Goal: Information Seeking & Learning: Learn about a topic

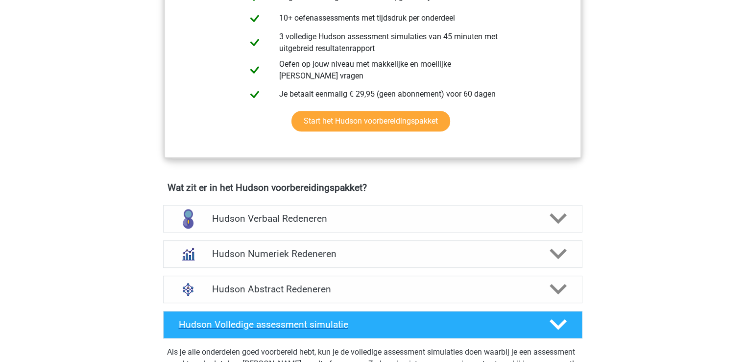
scroll to position [588, 0]
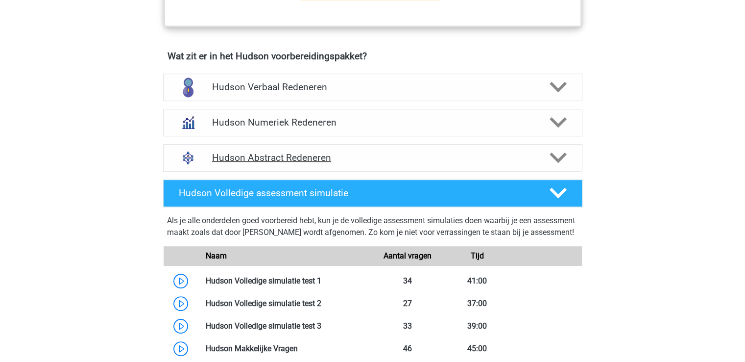
click at [271, 153] on h4 "Hudson Abstract Redeneren" at bounding box center [372, 157] width 321 height 11
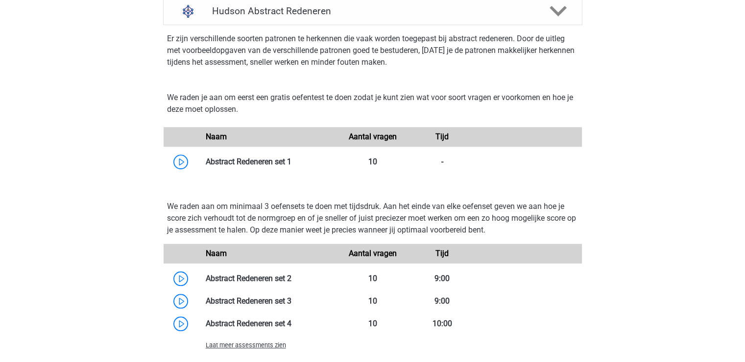
scroll to position [784, 0]
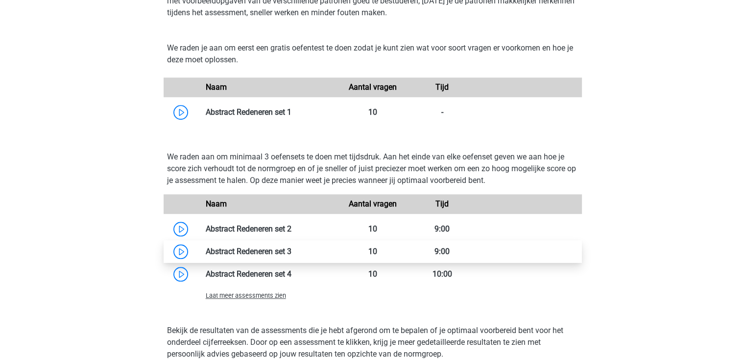
click at [292, 254] on link at bounding box center [292, 250] width 0 height 9
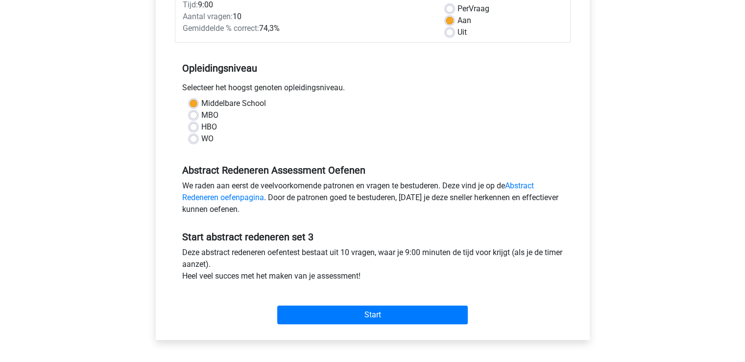
scroll to position [130, 0]
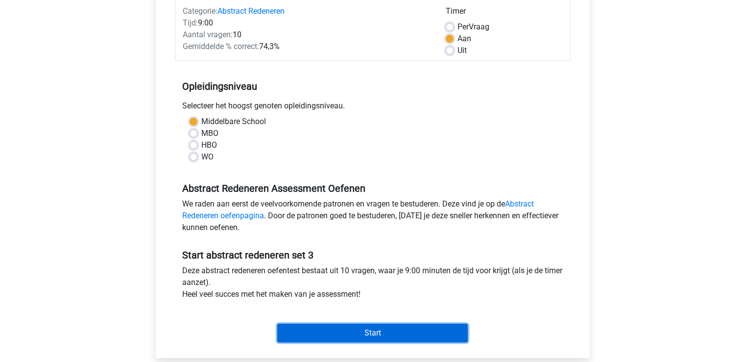
click at [359, 332] on input "Start" at bounding box center [372, 332] width 191 height 19
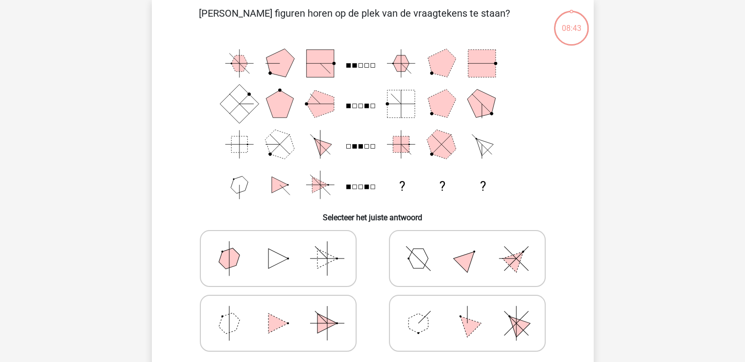
scroll to position [65, 0]
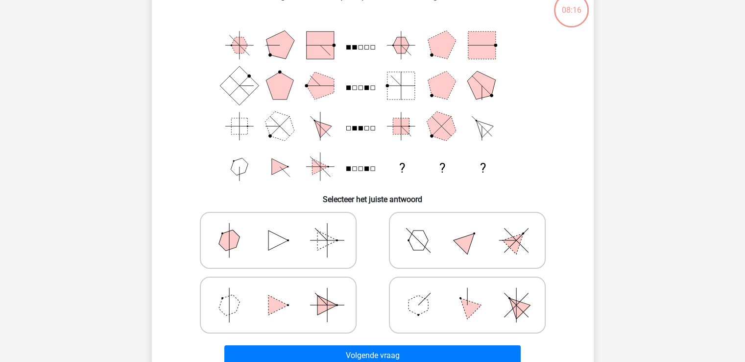
click at [445, 311] on icon at bounding box center [467, 304] width 147 height 49
click at [468, 293] on input "radio" at bounding box center [471, 289] width 6 height 6
radio input "true"
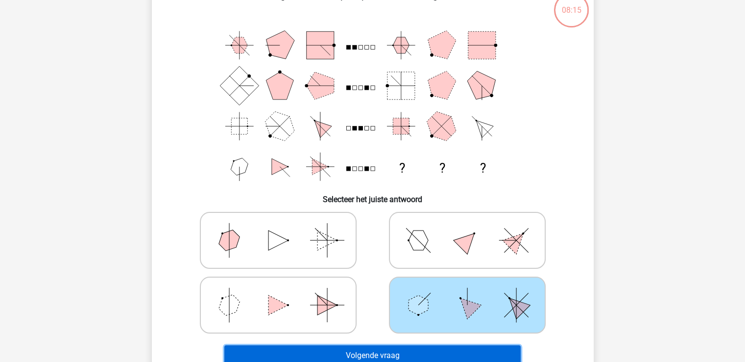
click at [395, 346] on button "Volgende vraag" at bounding box center [372, 355] width 296 height 21
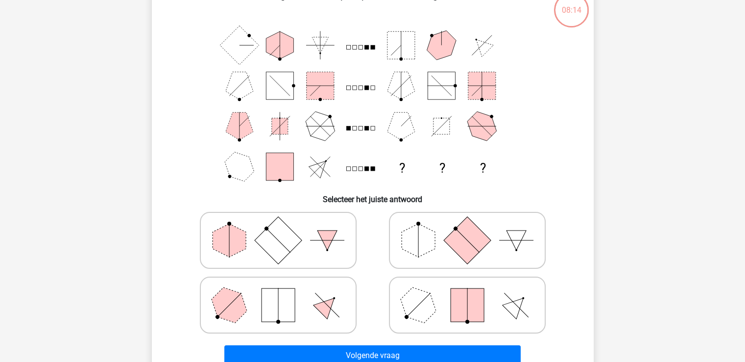
scroll to position [45, 0]
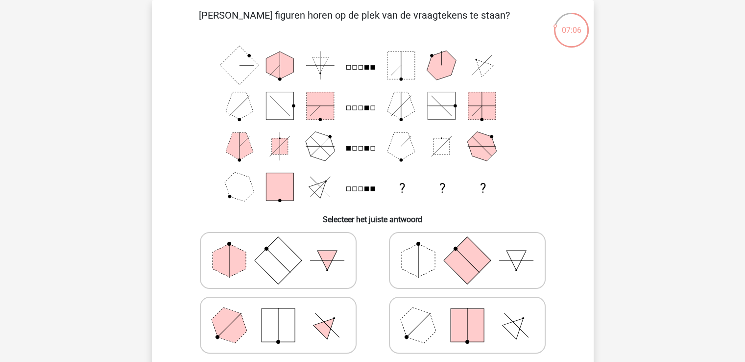
click at [441, 272] on icon at bounding box center [467, 260] width 147 height 49
click at [468, 248] on input "radio" at bounding box center [471, 245] width 6 height 6
radio input "true"
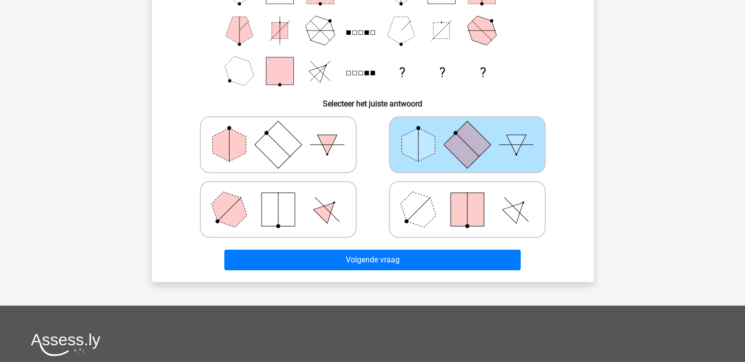
scroll to position [241, 0]
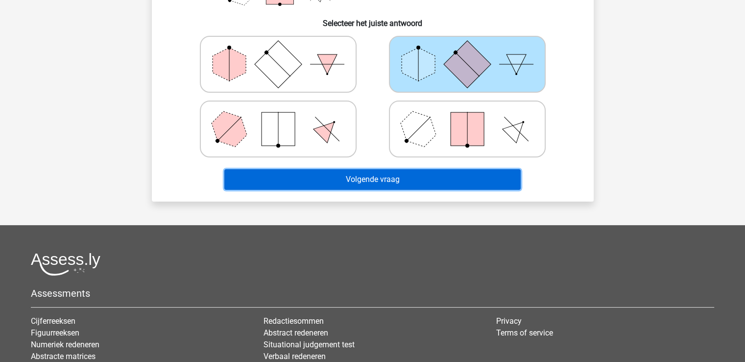
click at [408, 183] on button "Volgende vraag" at bounding box center [372, 179] width 296 height 21
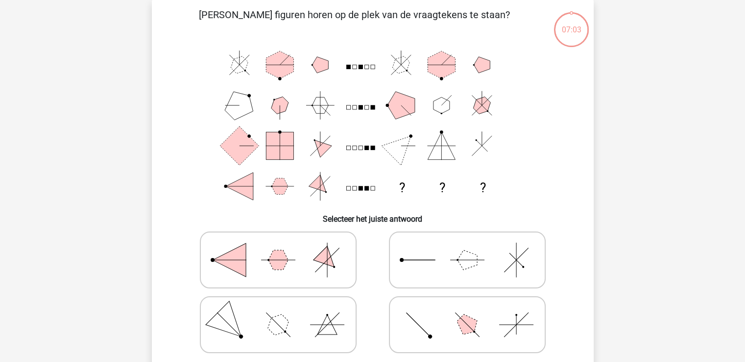
scroll to position [45, 0]
click at [412, 324] on icon at bounding box center [467, 324] width 147 height 49
click at [468, 313] on input "radio" at bounding box center [471, 309] width 6 height 6
radio input "true"
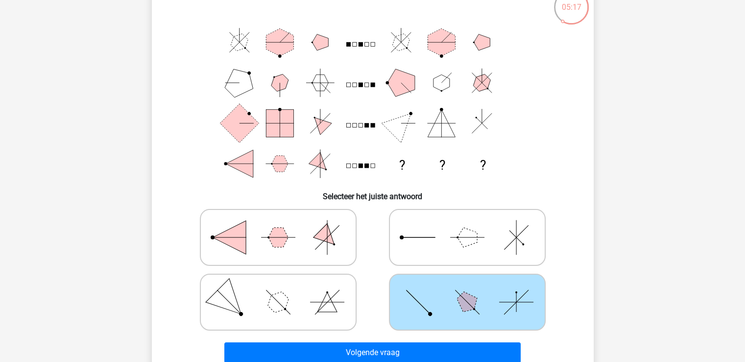
scroll to position [176, 0]
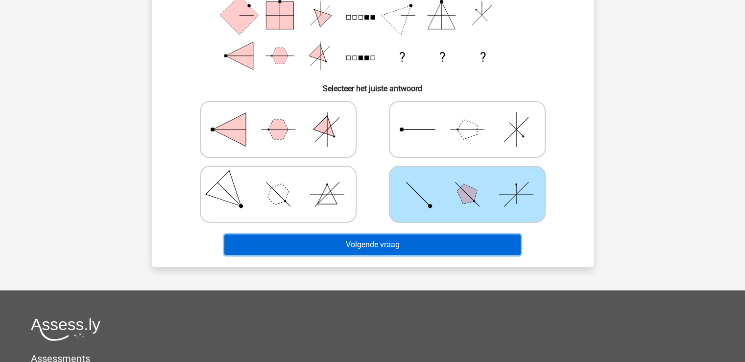
click at [404, 249] on button "Volgende vraag" at bounding box center [372, 244] width 296 height 21
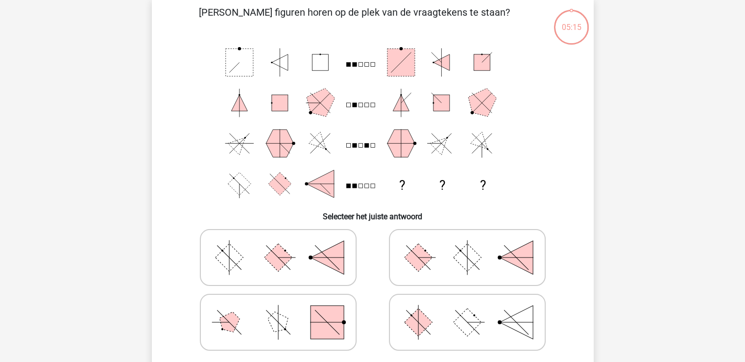
scroll to position [45, 0]
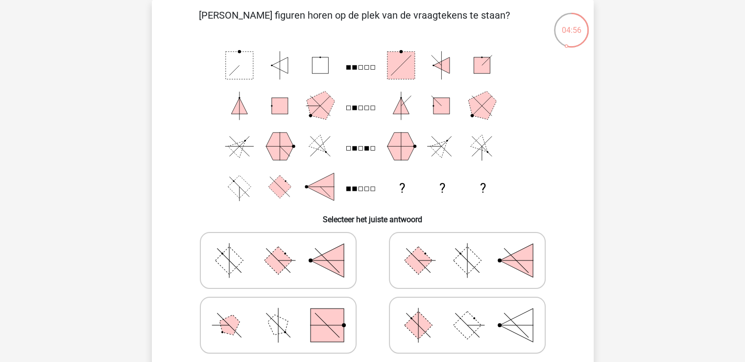
click at [449, 332] on icon at bounding box center [467, 324] width 147 height 49
click at [468, 313] on input "radio" at bounding box center [471, 309] width 6 height 6
radio input "true"
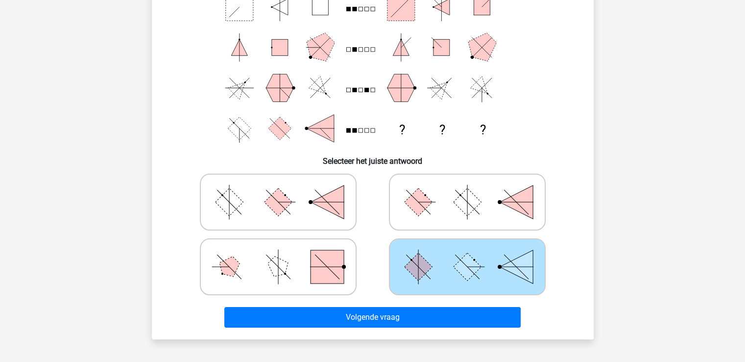
scroll to position [176, 0]
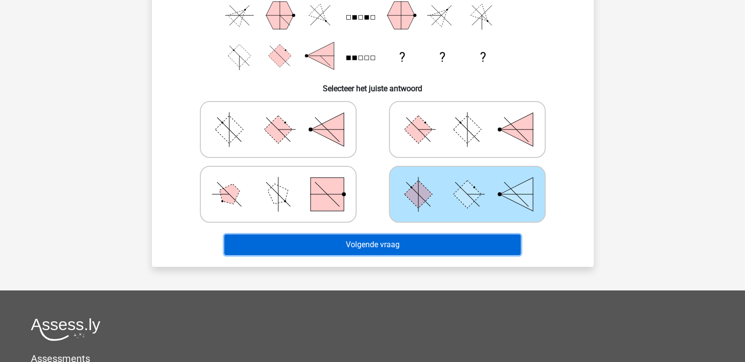
click at [425, 249] on button "Volgende vraag" at bounding box center [372, 244] width 296 height 21
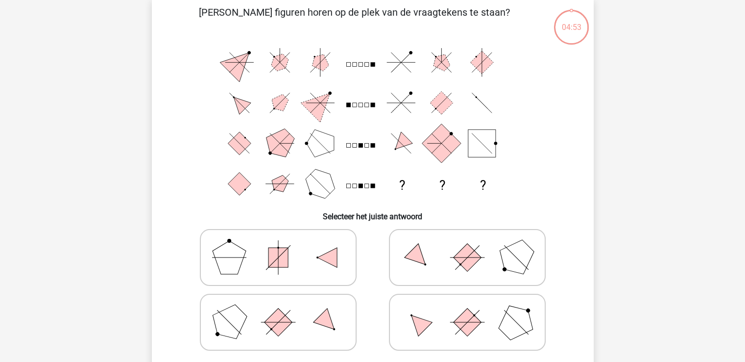
scroll to position [45, 0]
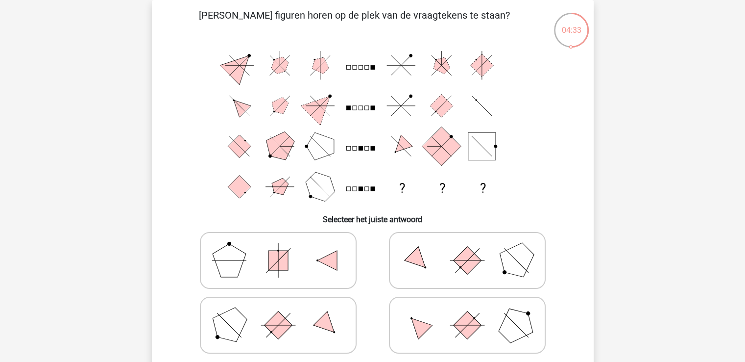
click at [445, 332] on icon at bounding box center [467, 324] width 147 height 49
click at [468, 313] on input "radio" at bounding box center [471, 309] width 6 height 6
radio input "true"
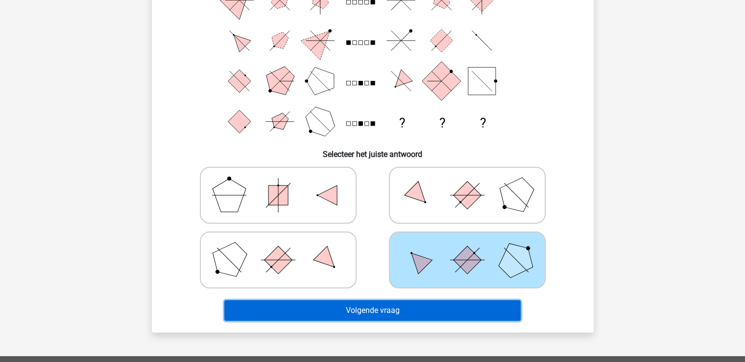
click at [423, 310] on button "Volgende vraag" at bounding box center [372, 310] width 296 height 21
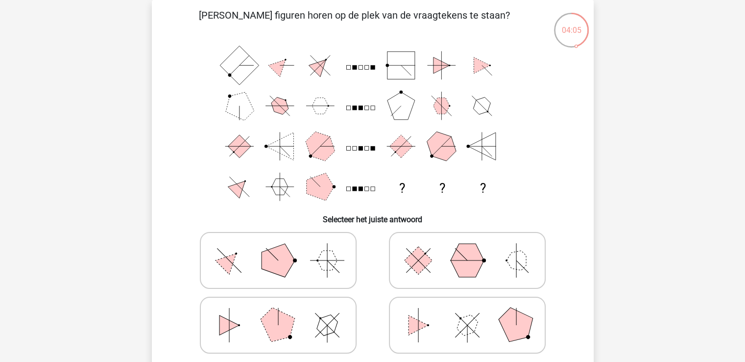
click at [455, 340] on icon at bounding box center [467, 324] width 147 height 49
click at [468, 313] on input "radio" at bounding box center [471, 309] width 6 height 6
radio input "true"
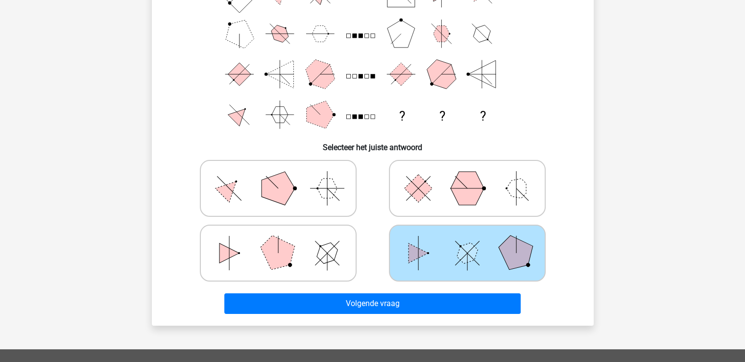
scroll to position [176, 0]
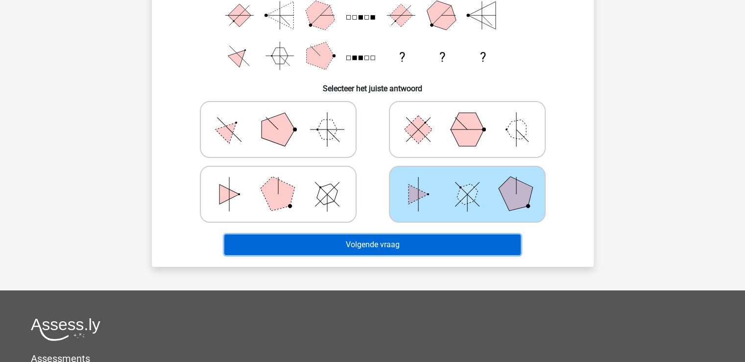
click at [409, 248] on button "Volgende vraag" at bounding box center [372, 244] width 296 height 21
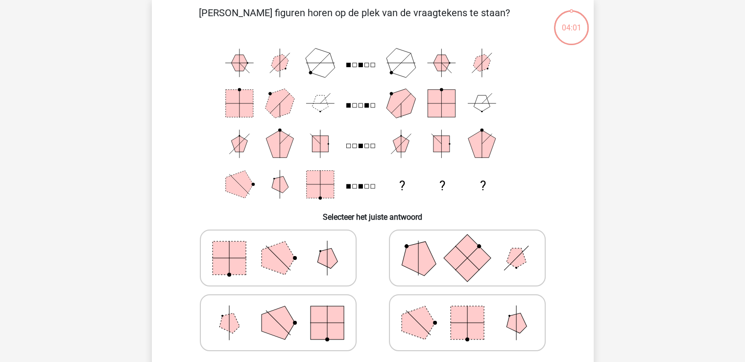
scroll to position [45, 0]
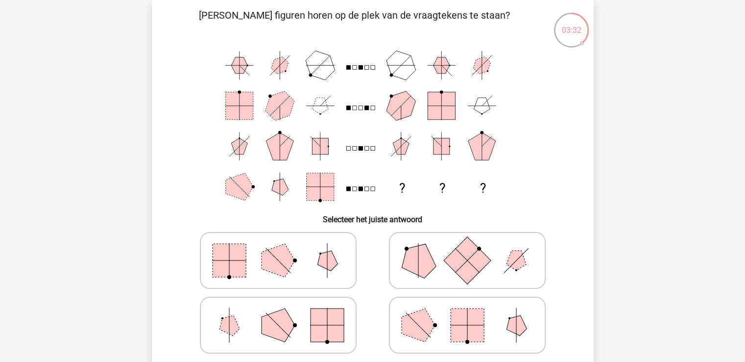
click at [295, 254] on icon at bounding box center [278, 260] width 147 height 49
click at [285, 248] on input "radio" at bounding box center [281, 245] width 6 height 6
radio input "true"
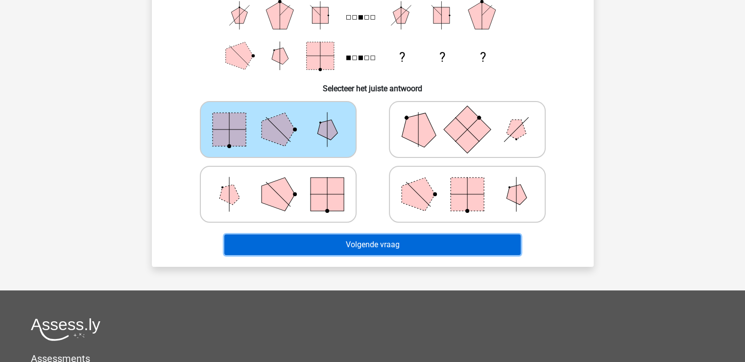
click at [381, 242] on button "Volgende vraag" at bounding box center [372, 244] width 296 height 21
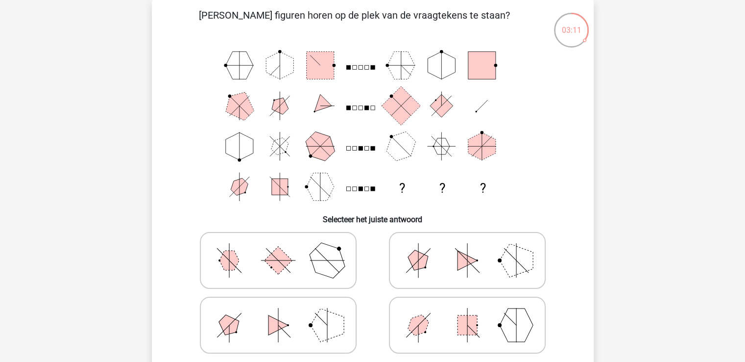
click at [248, 260] on icon at bounding box center [278, 260] width 147 height 49
click at [278, 248] on input "radio" at bounding box center [281, 245] width 6 height 6
radio input "true"
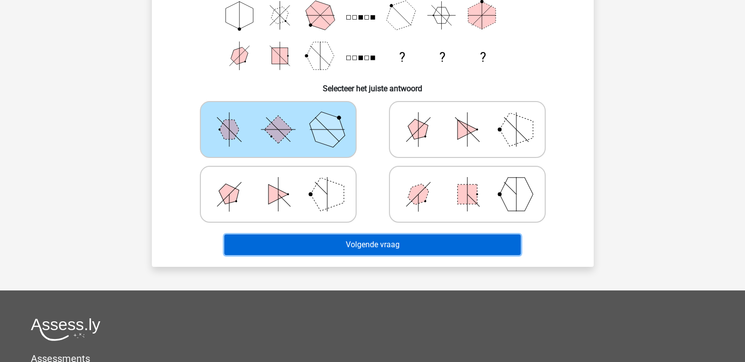
click at [353, 246] on button "Volgende vraag" at bounding box center [372, 244] width 296 height 21
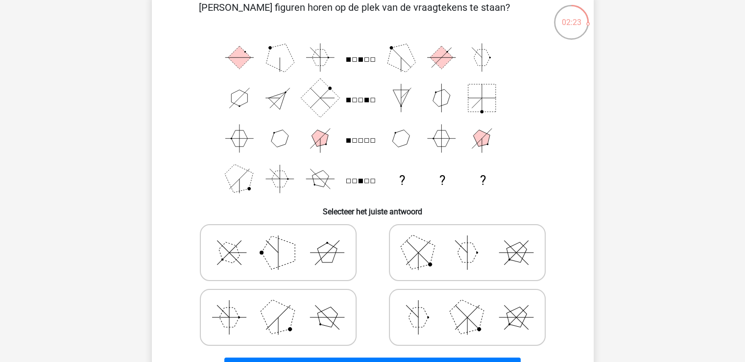
scroll to position [130, 0]
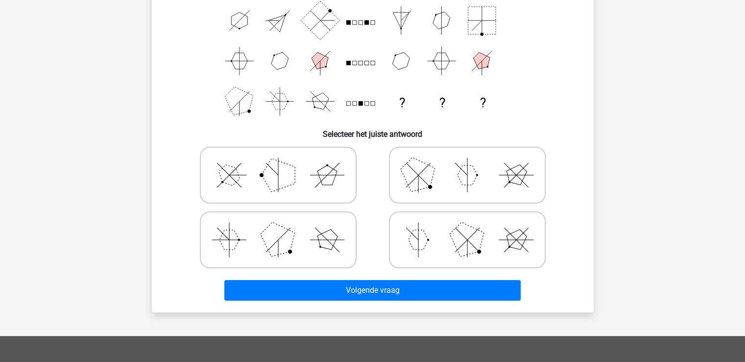
click at [450, 183] on icon at bounding box center [467, 174] width 147 height 49
click at [468, 163] on input "radio" at bounding box center [471, 159] width 6 height 6
radio input "true"
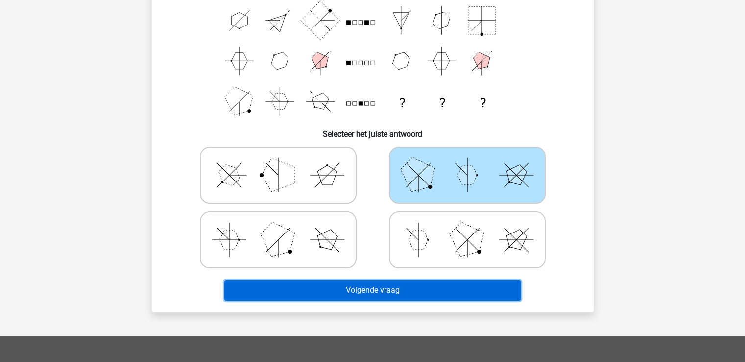
click at [380, 288] on button "Volgende vraag" at bounding box center [372, 290] width 296 height 21
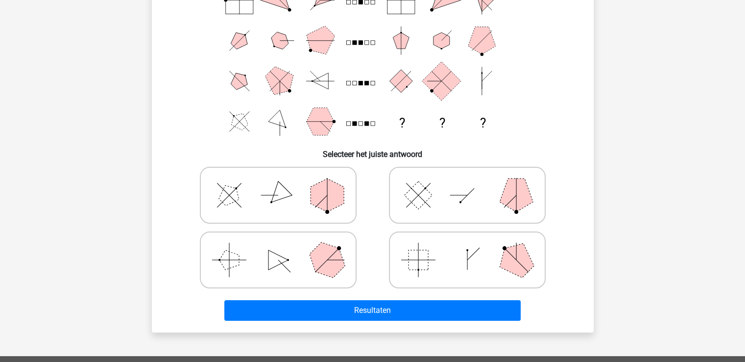
scroll to position [45, 0]
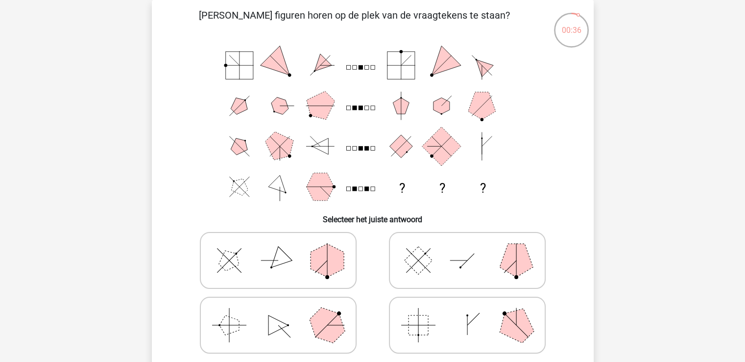
click at [428, 277] on icon at bounding box center [467, 260] width 147 height 49
click at [468, 248] on input "radio" at bounding box center [471, 245] width 6 height 6
radio input "true"
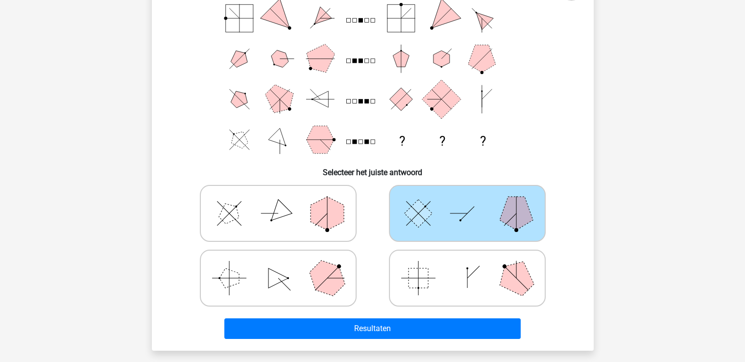
scroll to position [110, 0]
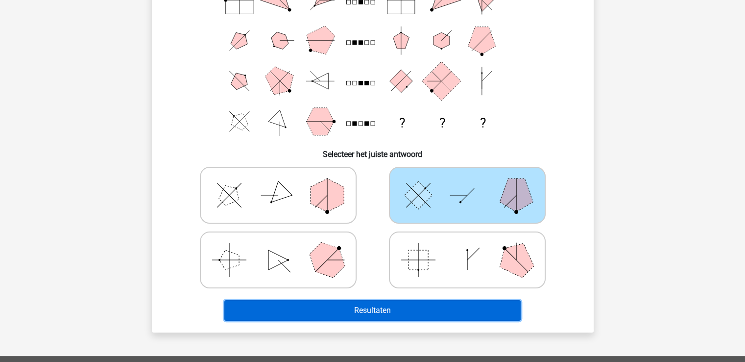
click at [404, 303] on button "Resultaten" at bounding box center [372, 310] width 296 height 21
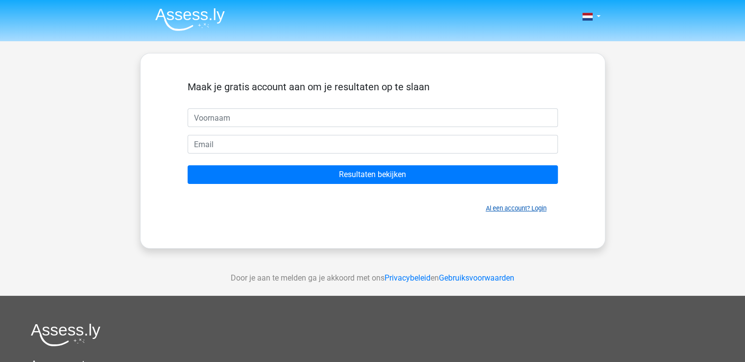
click at [512, 210] on link "Al een account? Login" at bounding box center [516, 207] width 61 height 7
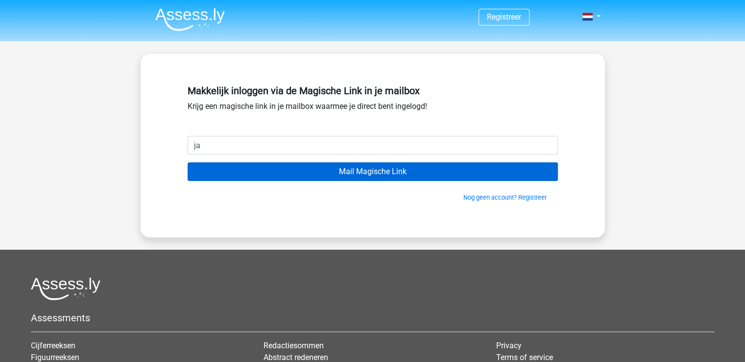
type input "[EMAIL_ADDRESS][PERSON_NAME][DOMAIN_NAME]"
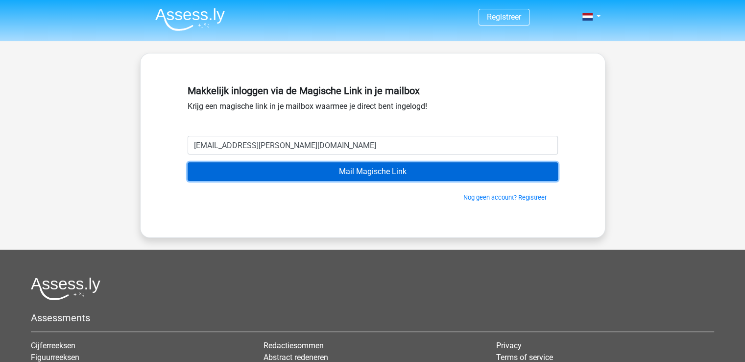
click at [350, 173] on input "Mail Magische Link" at bounding box center [373, 171] width 370 height 19
